Goal: Navigation & Orientation: Find specific page/section

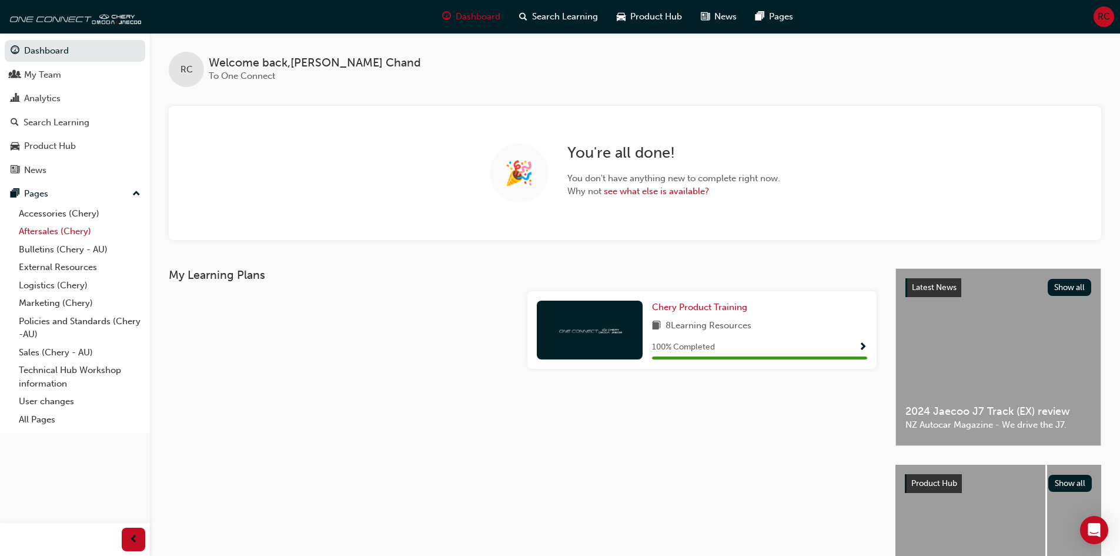
click at [45, 235] on link "Aftersales (Chery)" at bounding box center [79, 231] width 131 height 18
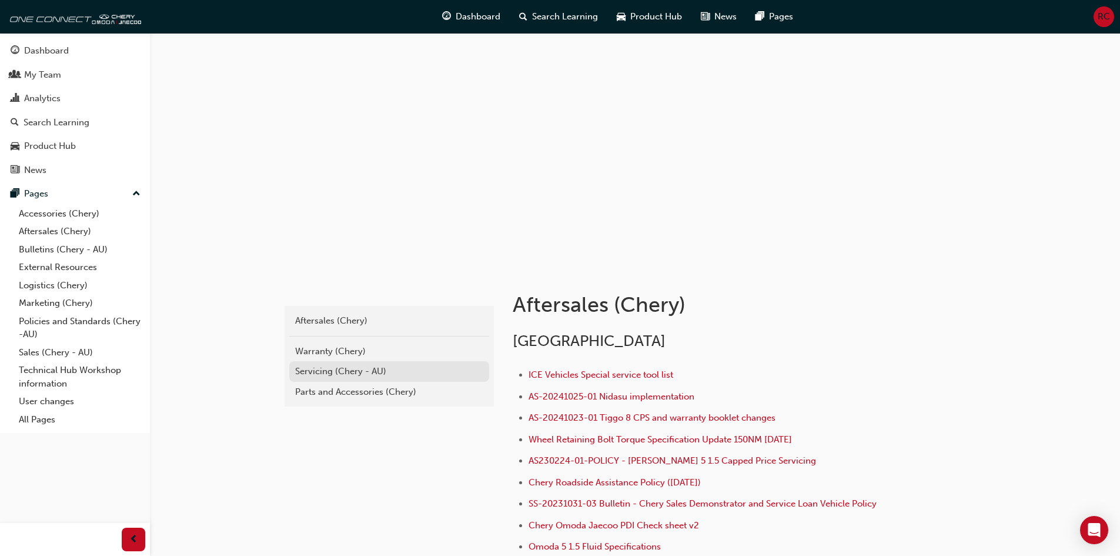
click at [357, 377] on div "Servicing (Chery - AU)" at bounding box center [389, 372] width 188 height 14
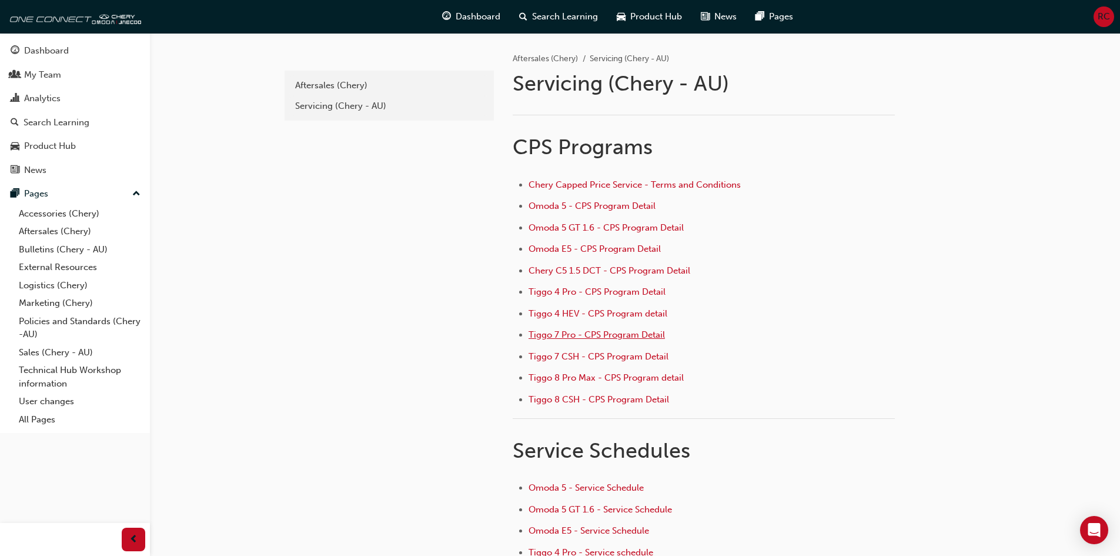
click at [624, 336] on span "Tiggo 7 Pro - CPS Program Detail" at bounding box center [597, 334] width 136 height 11
click at [44, 75] on div "My Team" at bounding box center [42, 75] width 37 height 14
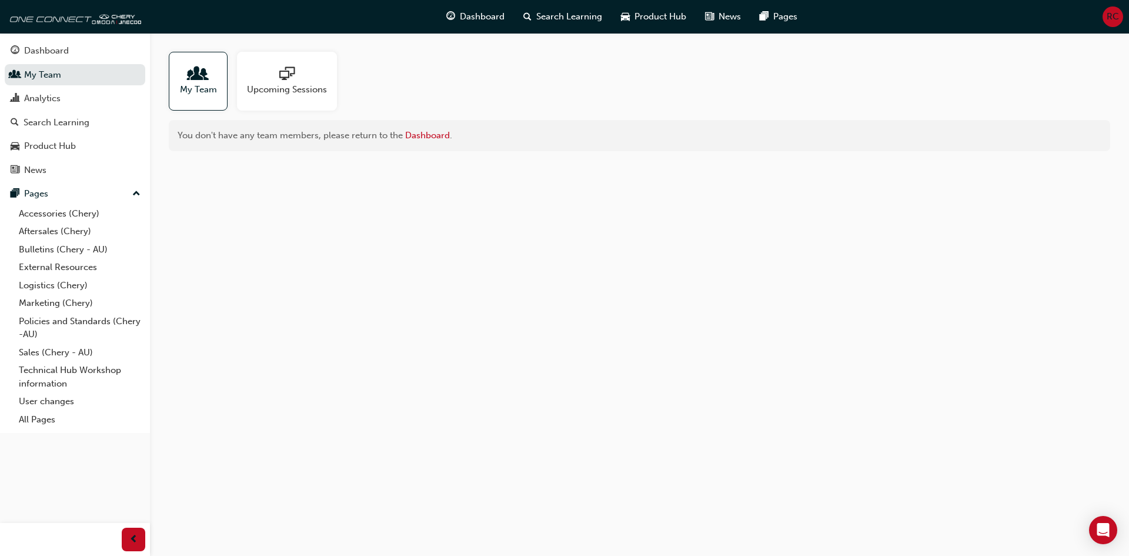
click at [216, 96] on div "My Team" at bounding box center [198, 81] width 59 height 59
click at [70, 71] on link "My Team" at bounding box center [75, 75] width 141 height 22
